Goal: Task Accomplishment & Management: Use online tool/utility

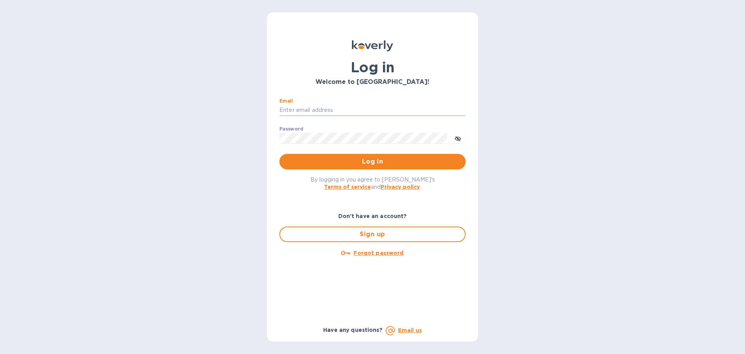
click at [302, 110] on input "Email" at bounding box center [373, 110] width 186 height 12
type input "regina@wine-cask.com"
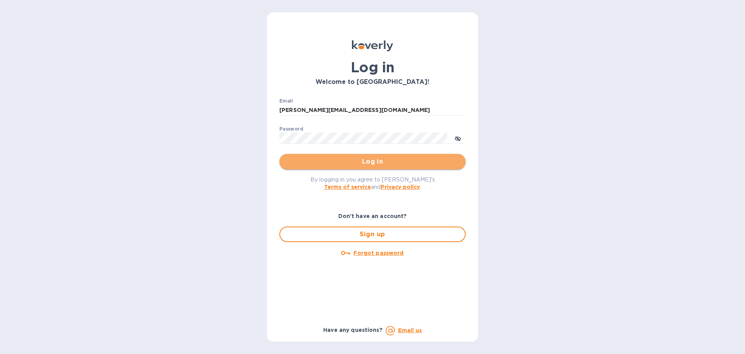
click at [373, 167] on button "Log in" at bounding box center [373, 162] width 186 height 16
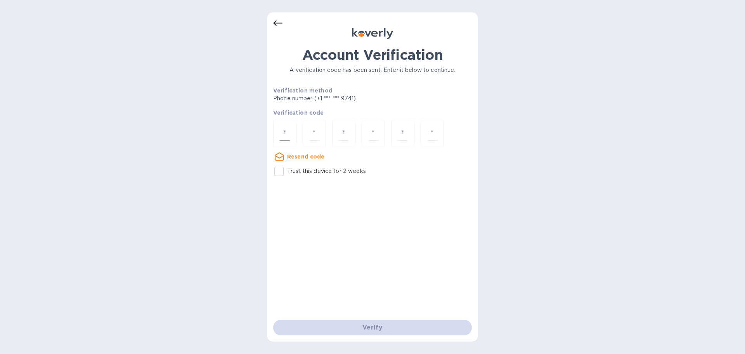
click at [280, 129] on div at bounding box center [284, 134] width 23 height 28
paste input "1"
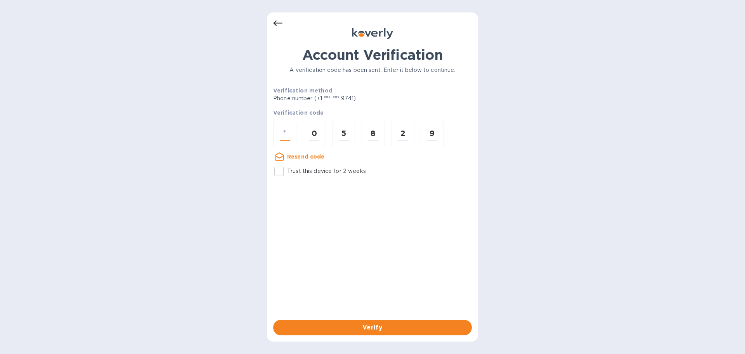
type input "1"
type input "0"
type input "5"
type input "8"
type input "2"
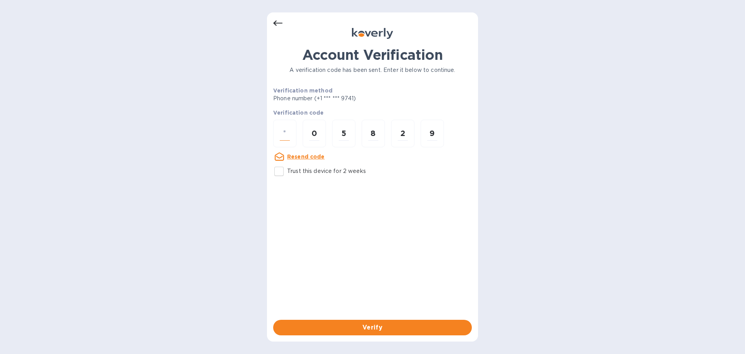
type input "9"
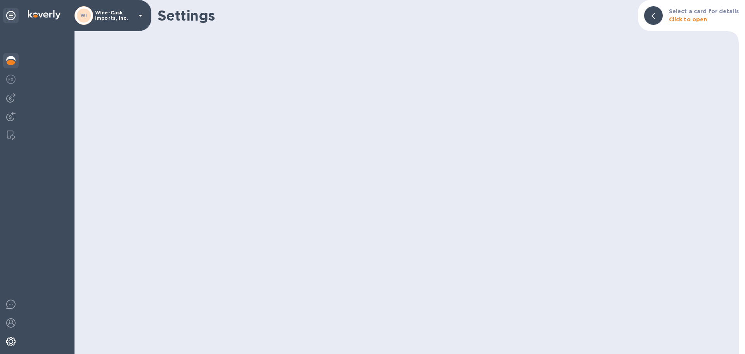
click at [9, 62] on img at bounding box center [10, 60] width 9 height 9
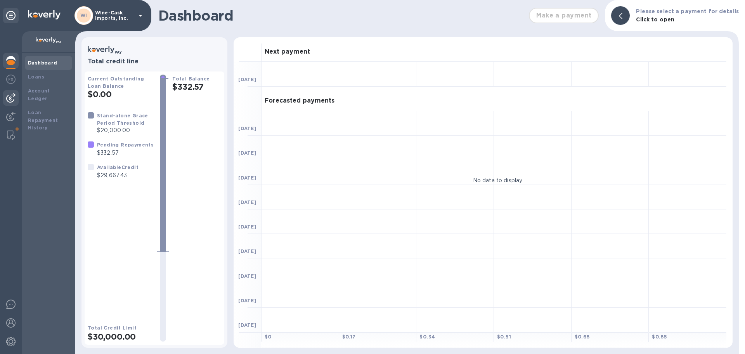
click at [10, 100] on img at bounding box center [10, 97] width 9 height 9
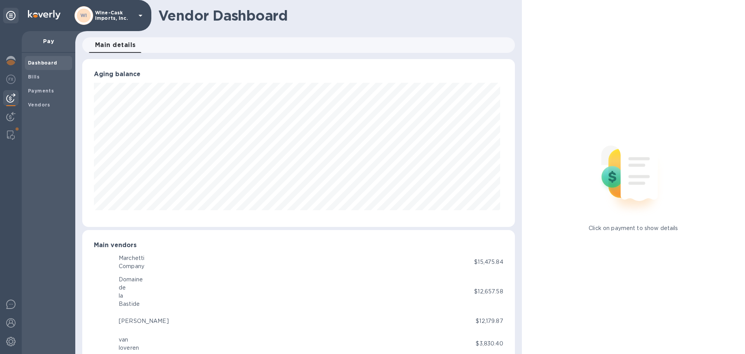
scroll to position [388030, 387768]
click at [32, 76] on b "Bills" at bounding box center [34, 77] width 12 height 6
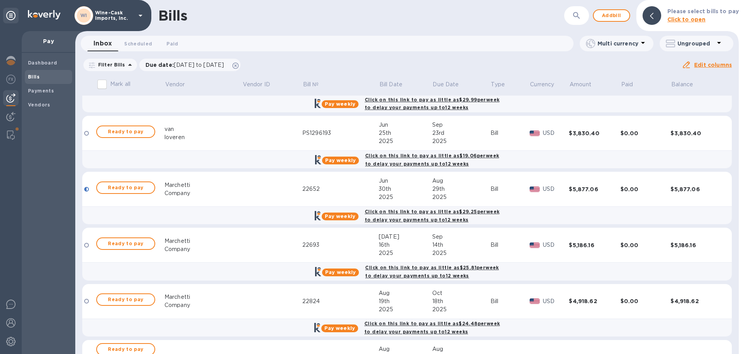
scroll to position [116, 0]
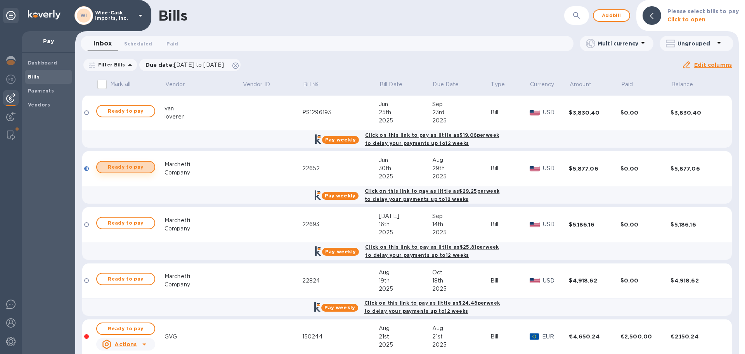
click at [122, 168] on span "Ready to pay" at bounding box center [125, 166] width 45 height 9
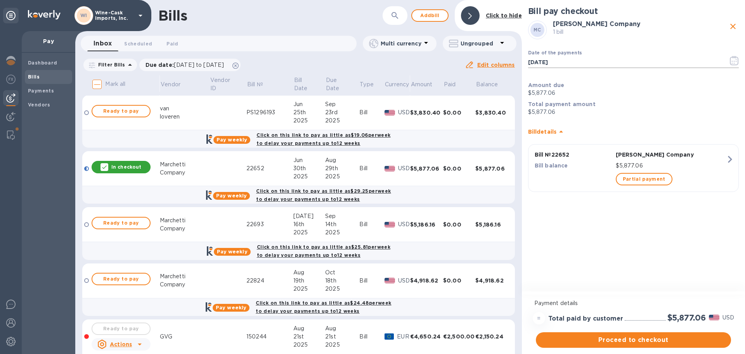
click at [734, 62] on icon "button" at bounding box center [734, 60] width 9 height 9
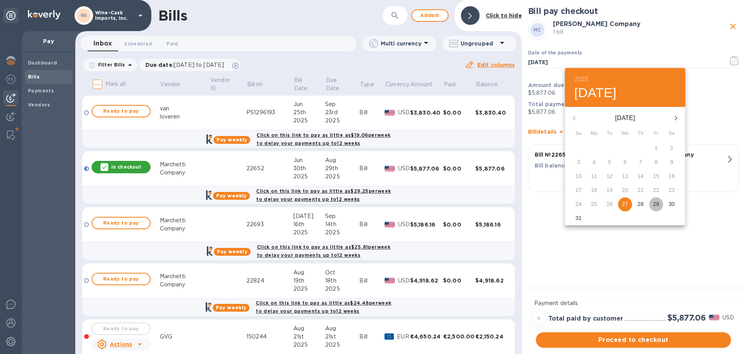
click at [657, 205] on p "29" at bounding box center [656, 204] width 6 height 8
type input "[DATE]"
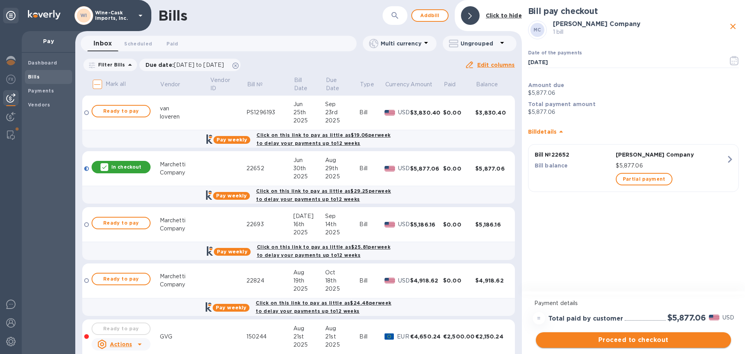
click at [632, 341] on span "Proceed to checkout" at bounding box center [633, 339] width 183 height 9
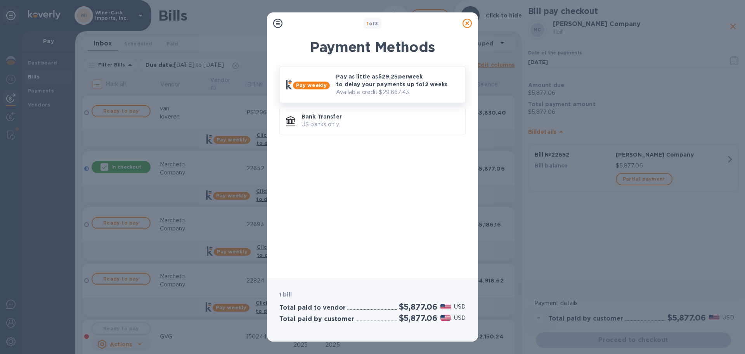
click at [340, 74] on p "Pay as little as $29.25 per week to delay your payments up to 12 weeks" at bounding box center [397, 81] width 123 height 16
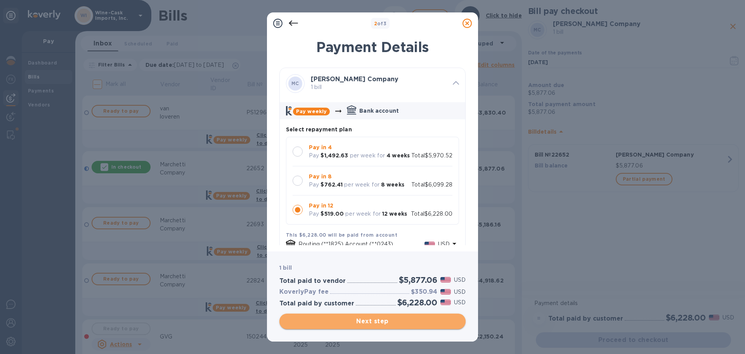
click at [396, 320] on span "Next step" at bounding box center [373, 320] width 174 height 9
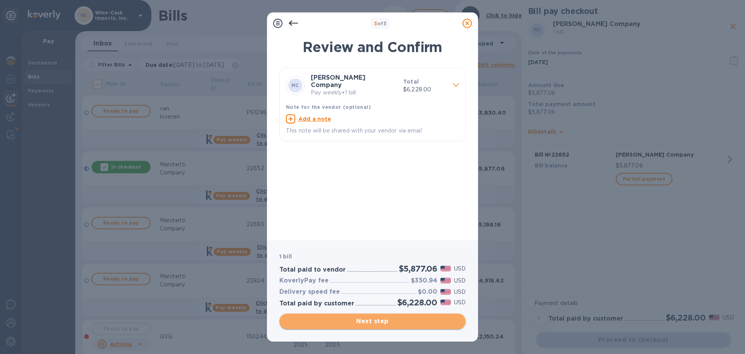
click at [396, 320] on span "Next step" at bounding box center [373, 320] width 174 height 9
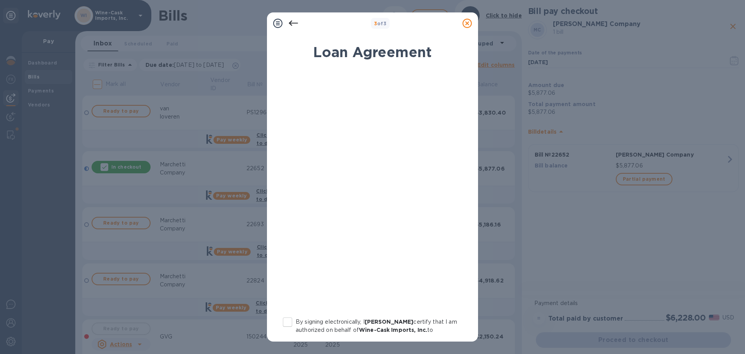
click at [287, 323] on input "By signing electronically, I [PERSON_NAME] certify that I am authorized on beha…" at bounding box center [288, 322] width 16 height 16
checkbox input "true"
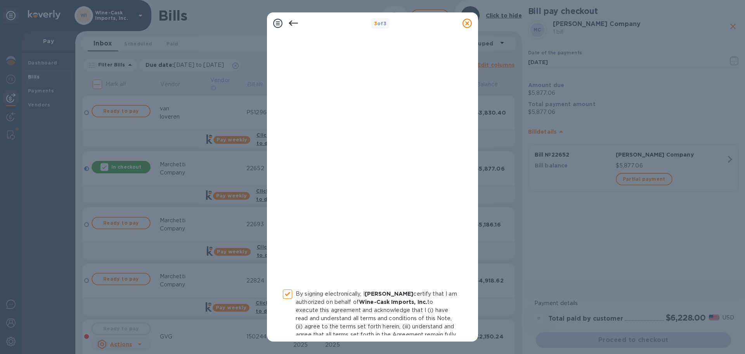
scroll to position [89, 0]
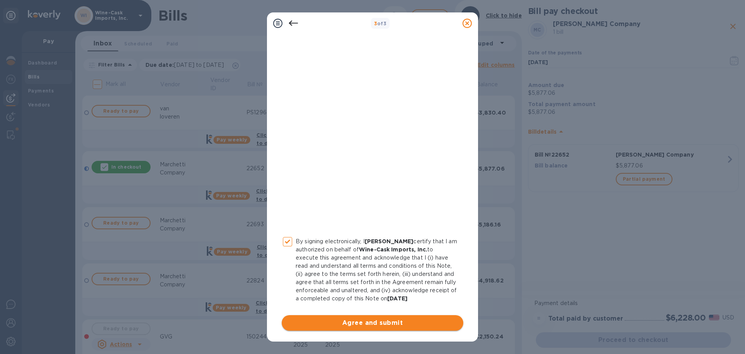
click at [408, 323] on span "Agree and submit" at bounding box center [372, 322] width 169 height 9
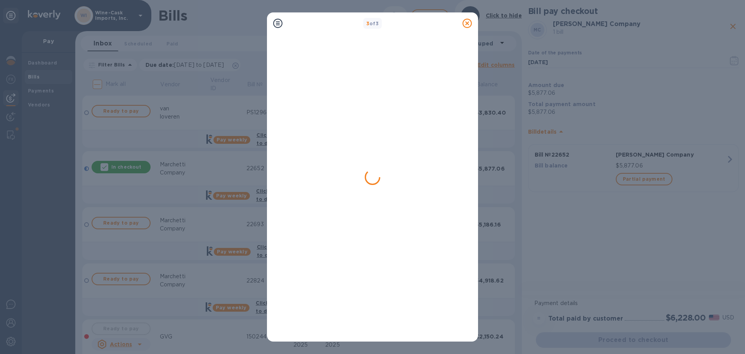
scroll to position [0, 0]
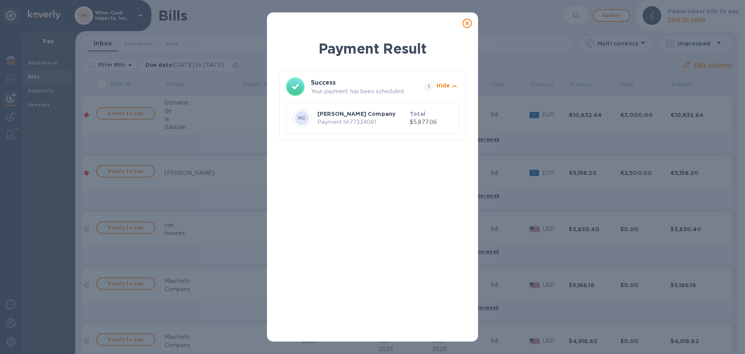
click at [469, 25] on icon at bounding box center [467, 23] width 9 height 9
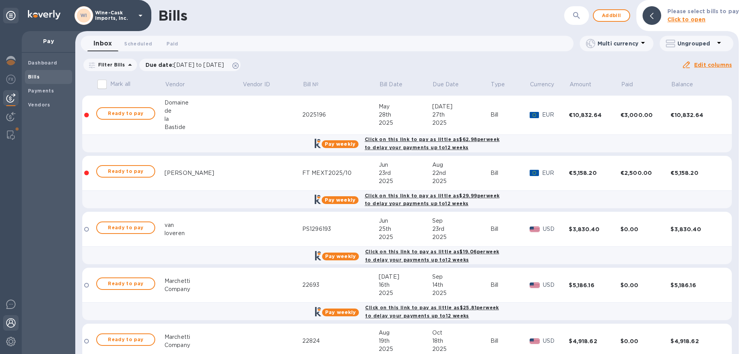
click at [12, 321] on img at bounding box center [10, 322] width 9 height 9
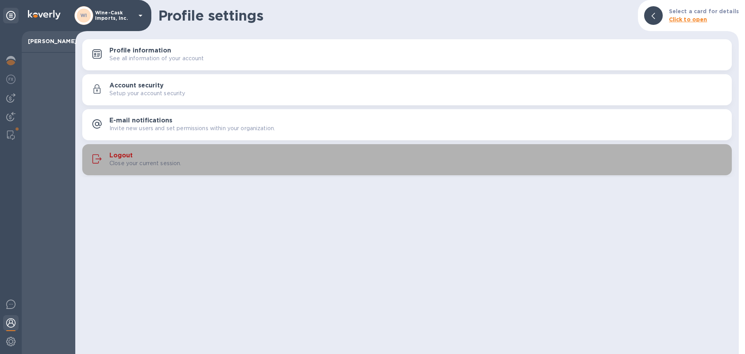
click at [126, 155] on h3 "Logout" at bounding box center [120, 155] width 23 height 7
